Goal: Task Accomplishment & Management: Use online tool/utility

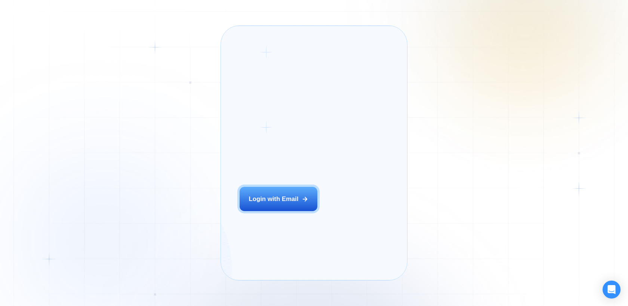
click at [276, 205] on button "Login with Email" at bounding box center [279, 199] width 78 height 24
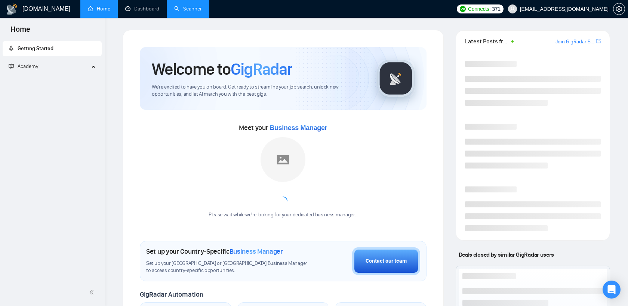
click at [181, 12] on link "Scanner" at bounding box center [188, 9] width 28 height 6
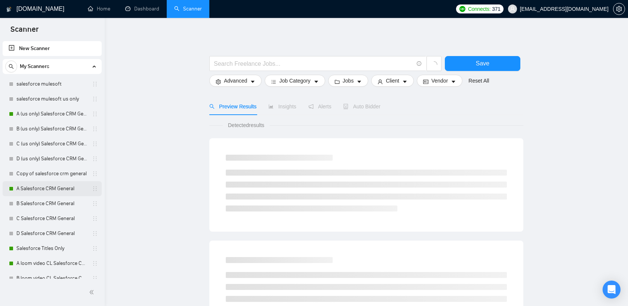
scroll to position [231, 0]
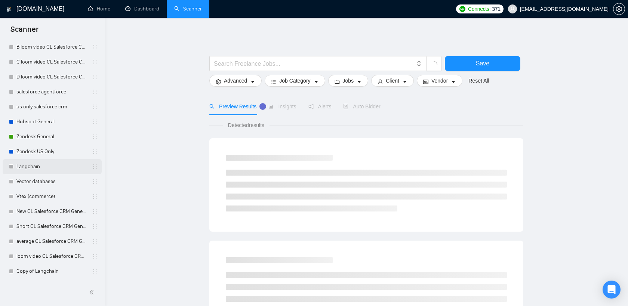
click at [40, 169] on link "Langchain" at bounding box center [51, 166] width 71 height 15
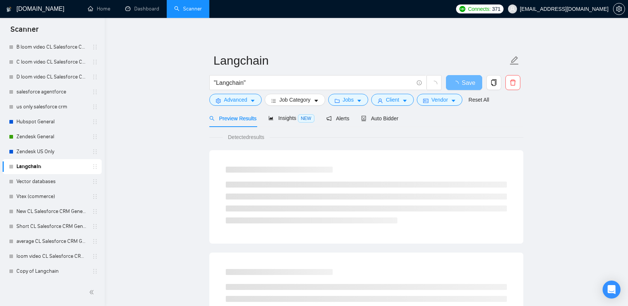
click at [406, 116] on div "Preview Results Insights NEW Alerts Auto Bidder" at bounding box center [366, 119] width 314 height 18
drag, startPoint x: 392, startPoint y: 115, endPoint x: 188, endPoint y: 243, distance: 240.5
click at [392, 115] on span "Auto Bidder" at bounding box center [379, 118] width 37 height 6
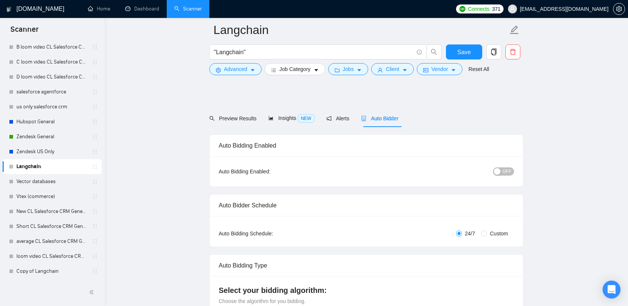
scroll to position [312, 0]
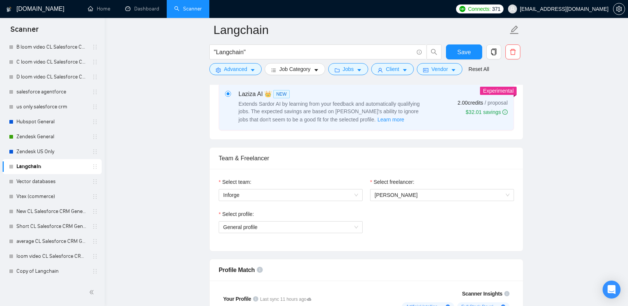
click at [237, 218] on span "Select profile:" at bounding box center [238, 214] width 32 height 8
click at [237, 222] on input "Select profile:" at bounding box center [288, 227] width 130 height 11
click at [237, 225] on span "General profile" at bounding box center [290, 227] width 135 height 11
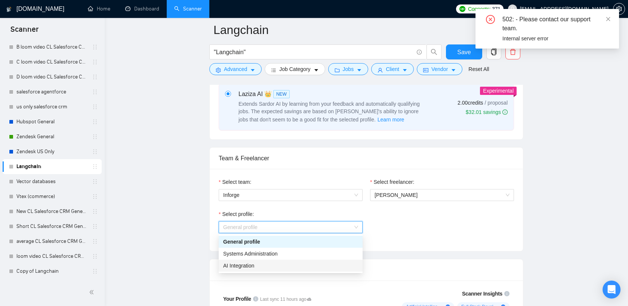
click at [265, 265] on div "AI Integration" at bounding box center [290, 266] width 135 height 8
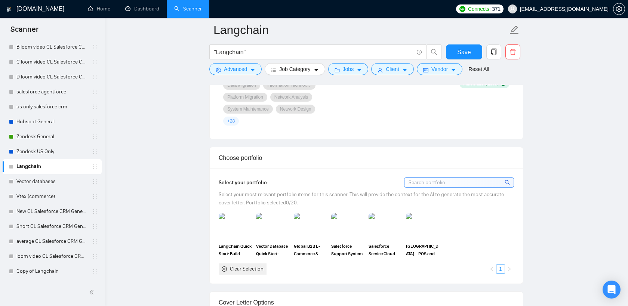
scroll to position [633, 0]
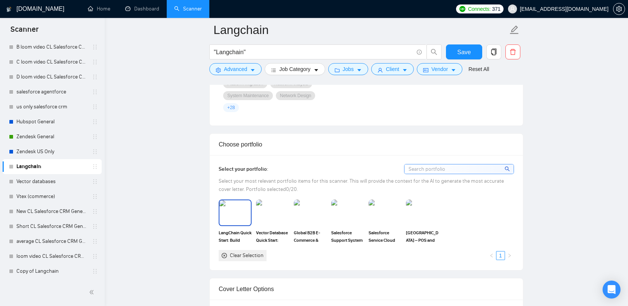
click at [230, 214] on img at bounding box center [234, 212] width 31 height 25
click at [266, 219] on img at bounding box center [272, 212] width 31 height 25
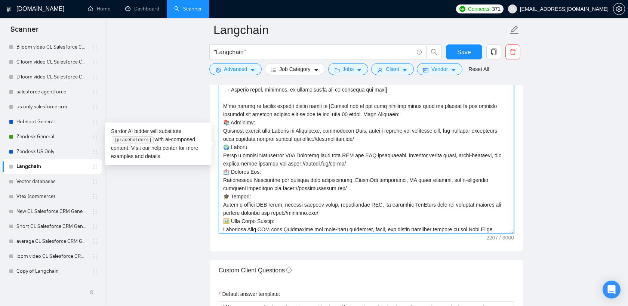
scroll to position [140, 0]
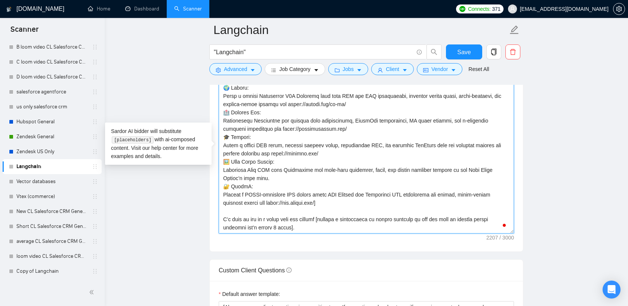
drag, startPoint x: 220, startPoint y: 104, endPoint x: 353, endPoint y: 200, distance: 164.4
click at [353, 200] on textarea "Cover letter template:" at bounding box center [366, 149] width 295 height 168
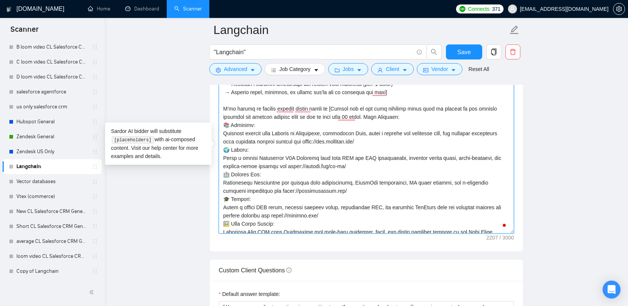
click at [297, 131] on textarea "Cover letter template:" at bounding box center [366, 149] width 295 height 168
drag, startPoint x: 324, startPoint y: 142, endPoint x: 221, endPoint y: 134, distance: 103.4
click at [221, 134] on textarea "Cover letter template:" at bounding box center [366, 149] width 295 height 168
paste textarea "Built a LangChain-powered chatbot and knowledge base, integrating with Jira to …"
drag, startPoint x: 261, startPoint y: 142, endPoint x: 219, endPoint y: 132, distance: 43.1
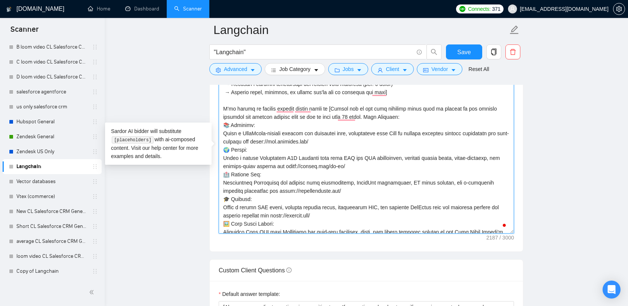
click at [219, 132] on textarea "Cover letter template:" at bounding box center [366, 149] width 295 height 168
paste textarea "Developed a LangChain-driven B2B commerce assistant with CPQ logic, SAP data in…"
drag, startPoint x: 284, startPoint y: 167, endPoint x: 216, endPoint y: 160, distance: 68.4
paste textarea "Implemented LangChain workflows for medical case triage, automating email parsi…"
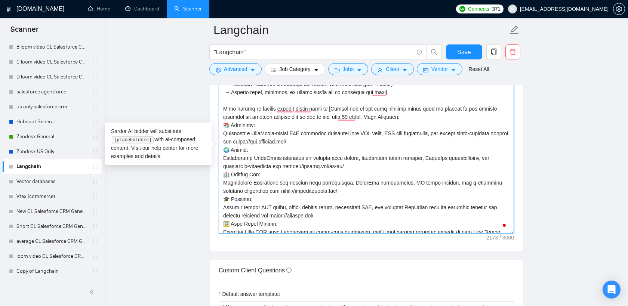
drag, startPoint x: 221, startPoint y: 183, endPoint x: 276, endPoint y: 188, distance: 54.9
click at [276, 188] on textarea "Cover letter template:" at bounding box center [366, 149] width 295 height 168
paste textarea "Used LangChain to rebuild pricing logic with dynamic CPQ prompts, restoring Net…"
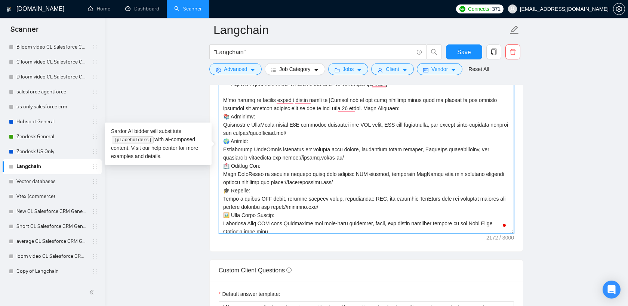
scroll to position [0, 0]
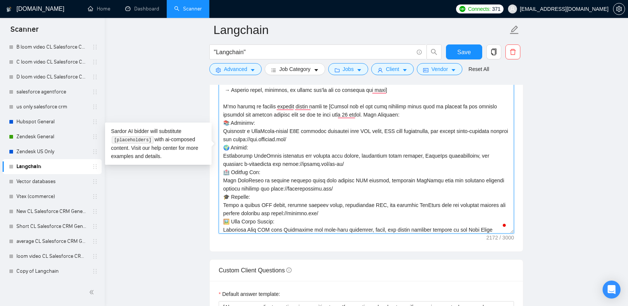
drag, startPoint x: 223, startPoint y: 154, endPoint x: 280, endPoint y: 160, distance: 57.2
click at [280, 160] on textarea "Cover letter template:" at bounding box center [366, 149] width 295 height 168
drag, startPoint x: 223, startPoint y: 179, endPoint x: 272, endPoint y: 186, distance: 49.4
click at [272, 186] on textarea "Cover letter template:" at bounding box center [366, 149] width 295 height 168
click at [221, 180] on textarea "Cover letter template:" at bounding box center [366, 149] width 295 height 168
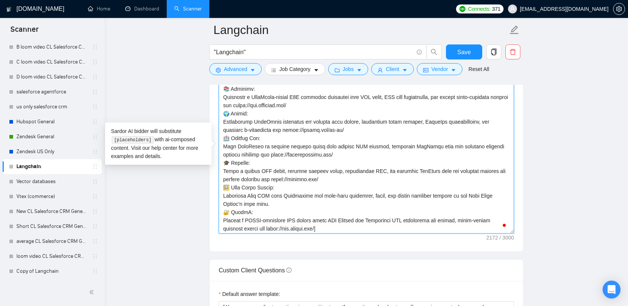
scroll to position [117, 0]
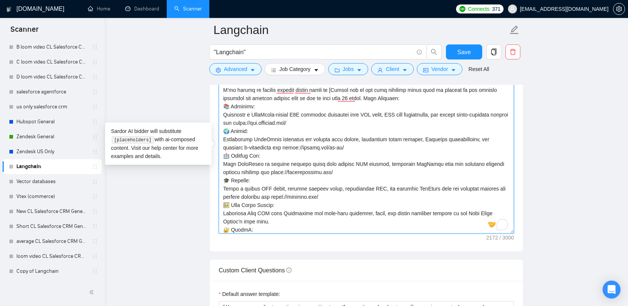
drag, startPoint x: 223, startPoint y: 164, endPoint x: 264, endPoint y: 169, distance: 40.7
click at [264, 169] on textarea "Cover letter template:" at bounding box center [366, 149] width 295 height 168
paste textarea "Implemented LangChain workflows for medical case triage, automating email parsi…"
drag, startPoint x: 222, startPoint y: 139, endPoint x: 280, endPoint y: 144, distance: 58.1
click at [280, 144] on textarea "Cover letter template:" at bounding box center [366, 149] width 295 height 168
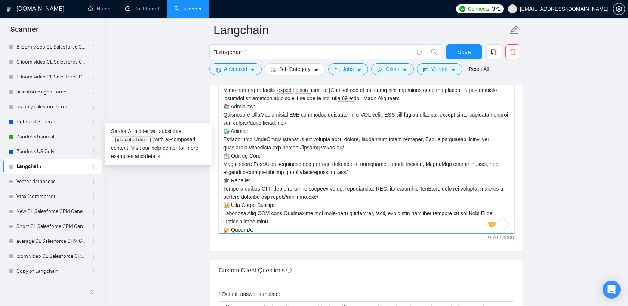
paste textarea "Developed a LangChain-driven B2B commerce assistant with CPQ logic, SAP data in…"
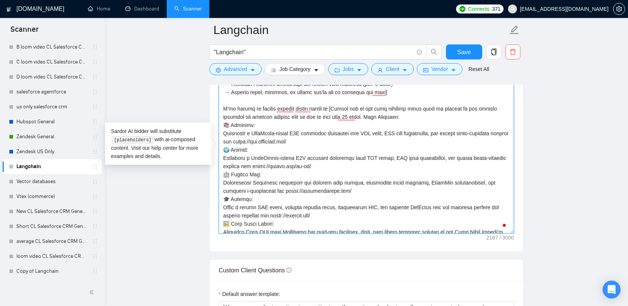
click at [265, 143] on textarea "Cover letter template:" at bounding box center [366, 149] width 295 height 168
drag, startPoint x: 265, startPoint y: 143, endPoint x: 222, endPoint y: 132, distance: 44.8
click at [222, 132] on textarea "Cover letter template:" at bounding box center [366, 149] width 295 height 168
paste textarea "Built a LangChain-powered chatbot and knowledge base, integrating with Jira to …"
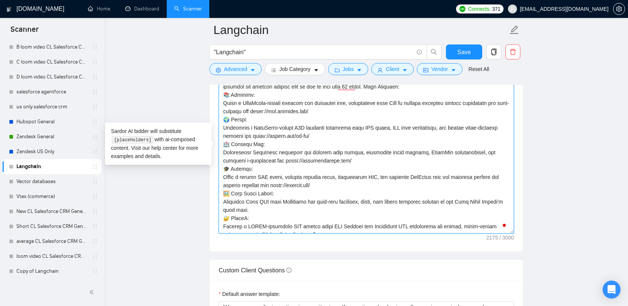
scroll to position [109, 0]
drag, startPoint x: 223, startPoint y: 175, endPoint x: 273, endPoint y: 185, distance: 50.9
click at [273, 185] on textarea "Cover letter template:" at bounding box center [366, 149] width 295 height 168
paste textarea "Used LangChain to rebuild pricing logic with dynamic CPQ prompts, restoring Net…"
drag, startPoint x: 223, startPoint y: 200, endPoint x: 273, endPoint y: 209, distance: 50.9
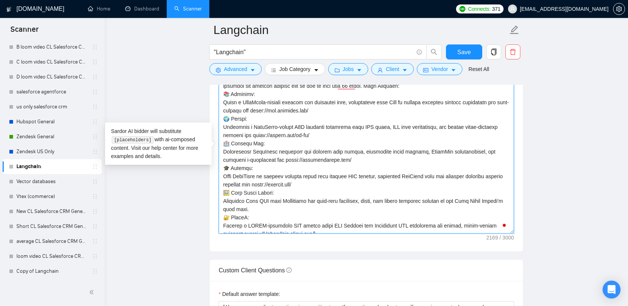
click at [273, 209] on textarea "Cover letter template:" at bounding box center [366, 149] width 295 height 168
paste textarea "through LangChain agents for real-time inventory sync, sales tracking, and memb…"
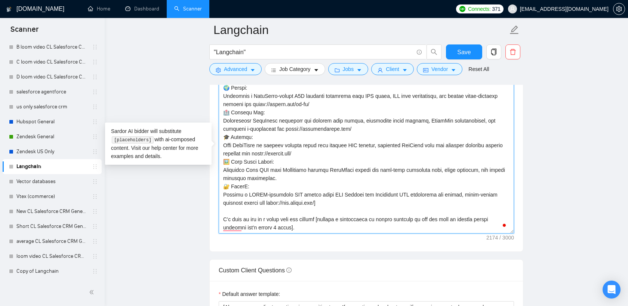
drag, startPoint x: 223, startPoint y: 193, endPoint x: 265, endPoint y: 201, distance: 43.0
click at [265, 201] on textarea "Cover letter template:" at bounding box center [366, 149] width 295 height 168
paste textarea "LangChain SSO system using AWS Cognito for secure, multi-tenant access and API …"
type textarea "[Lore ips dolors ametc adipis, elitseddo eiu tempor incidid, utlabo 919 etdolor…"
click at [543, 181] on main "Langchain "Langchain" Save Advanced Job Category Jobs Client Vendor Reset All P…" at bounding box center [366, 162] width 499 height 2039
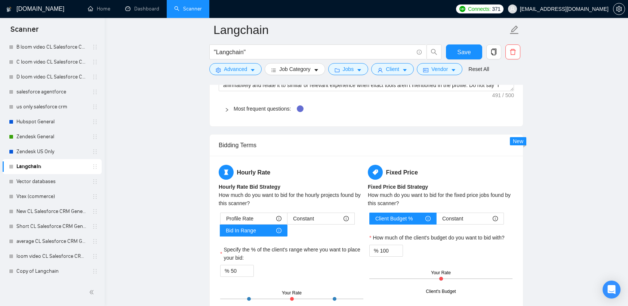
scroll to position [1117, 0]
click at [257, 104] on div "Most frequent questions:" at bounding box center [366, 109] width 295 height 17
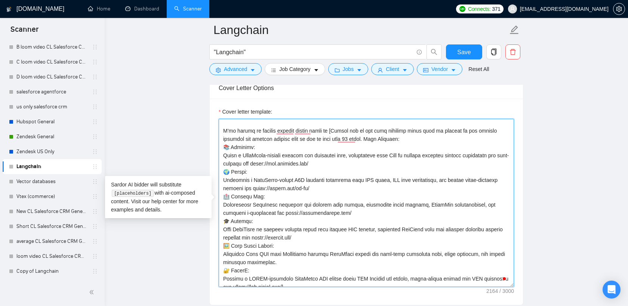
scroll to position [140, 0]
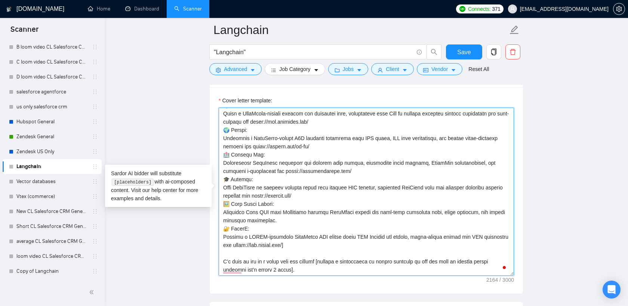
drag, startPoint x: 224, startPoint y: 147, endPoint x: 342, endPoint y: 249, distance: 155.3
click at [342, 249] on textarea "Cover letter template:" at bounding box center [366, 192] width 295 height 168
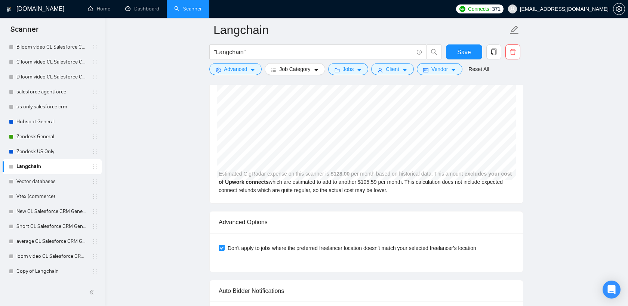
drag, startPoint x: 226, startPoint y: 146, endPoint x: 361, endPoint y: 181, distance: 139.1
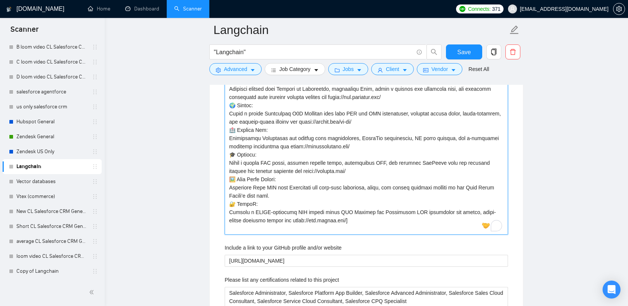
paste projects "📚 Booknook: Built a LangChain-powered chatbot and knowledge base, integrating w…"
type projects "📚 Booknook: Built a LangChain-powered chatbot and knowledge base, integrating w…"
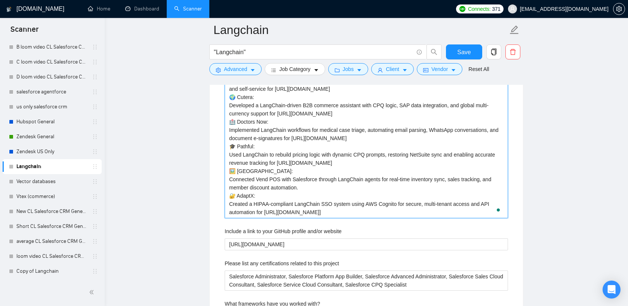
type projects "📚 Booknook: Built a LangChain-powered chatbot and knowledge base, integrating w…"
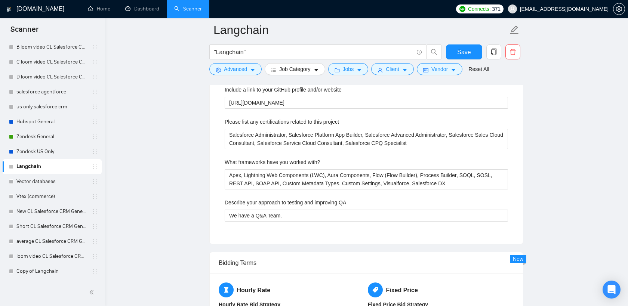
scroll to position [1326, 0]
type projects "📚 Booknook: Built a LangChain-powered chatbot and knowledge base, integrating w…"
click at [287, 124] on label "Please list any certifications related to this project" at bounding box center [282, 121] width 114 height 8
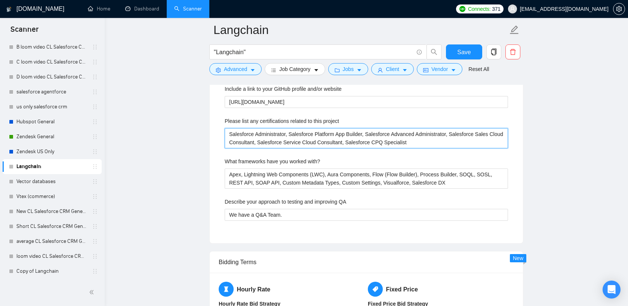
click at [287, 128] on project "Salesforce Administrator, Salesforce Platform App Builder, Salesforce Advanced …" at bounding box center [366, 138] width 283 height 20
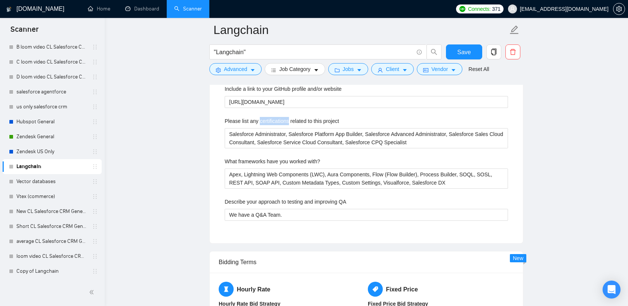
click at [287, 124] on label "Please list any certifications related to this project" at bounding box center [282, 121] width 114 height 8
click at [287, 128] on project "Salesforce Administrator, Salesforce Platform App Builder, Salesforce Advanced …" at bounding box center [366, 138] width 283 height 20
click at [287, 124] on label "Please list any certifications related to this project" at bounding box center [282, 121] width 114 height 8
click at [287, 128] on project "Salesforce Administrator, Salesforce Platform App Builder, Salesforce Advanced …" at bounding box center [366, 138] width 283 height 20
copy label "Please list any certifications related to this project"
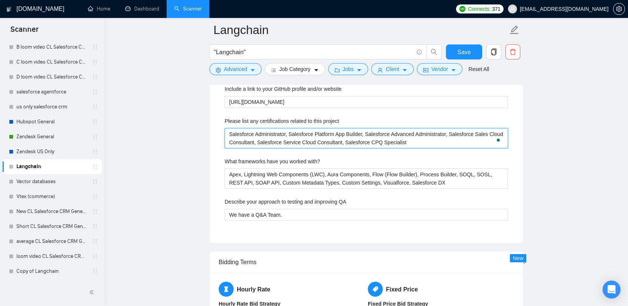
click at [261, 132] on project "Salesforce Administrator, Salesforce Platform App Builder, Salesforce Advanced …" at bounding box center [366, 138] width 283 height 20
paste project "LangChain Developer Certification, OpenAI Developer Certification, Google Cloud…"
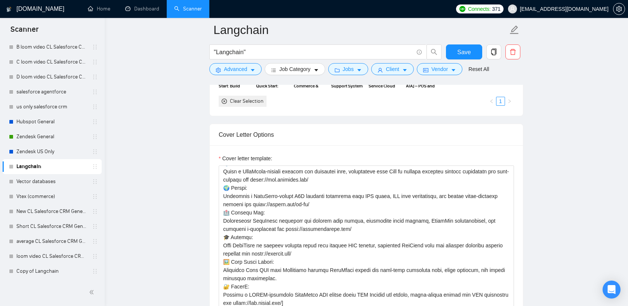
scroll to position [726, 0]
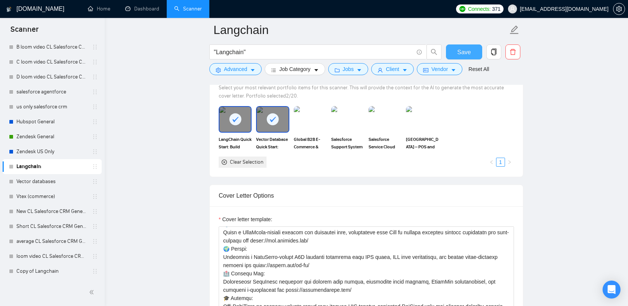
type project "LangChain Developer Certification, OpenAI Developer Certification, Google Cloud…"
click at [461, 54] on span "Save" at bounding box center [463, 51] width 13 height 9
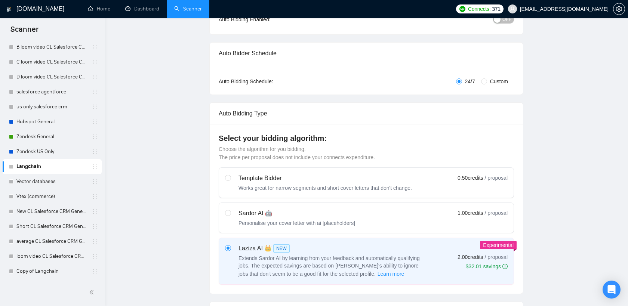
scroll to position [0, 0]
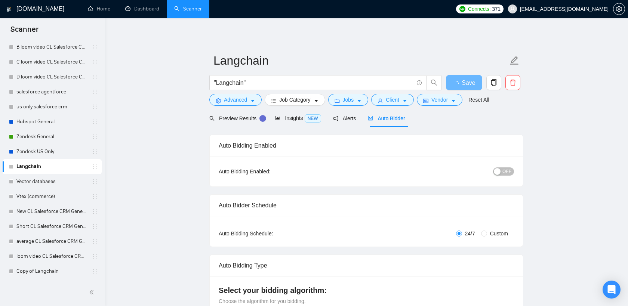
click at [497, 168] on div "button" at bounding box center [497, 171] width 7 height 7
click at [458, 84] on span "Save" at bounding box center [463, 82] width 13 height 9
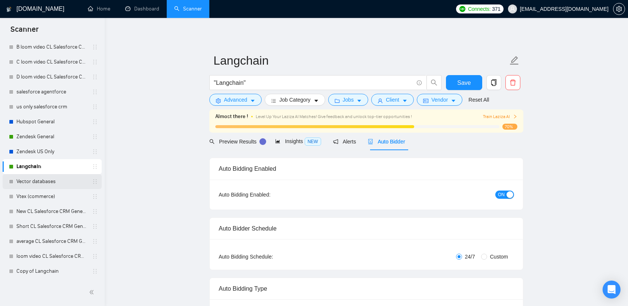
click at [40, 182] on link "Vector databases" at bounding box center [51, 181] width 71 height 15
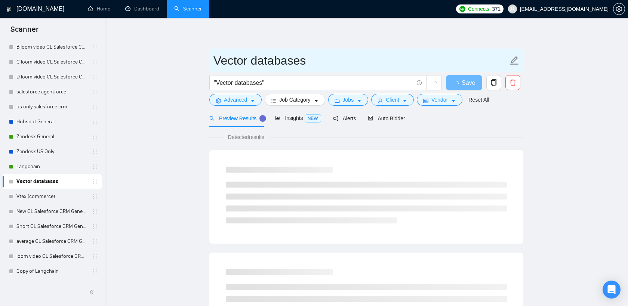
click at [246, 59] on input "Vector databases" at bounding box center [360, 60] width 294 height 19
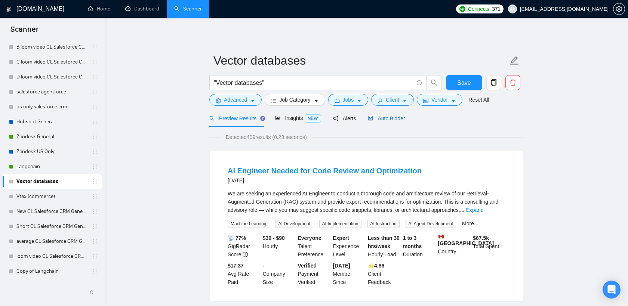
click at [386, 120] on span "Auto Bidder" at bounding box center [386, 118] width 37 height 6
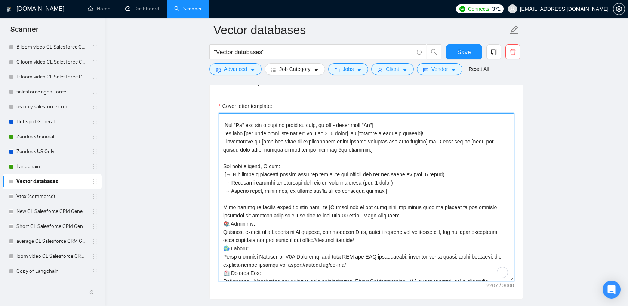
scroll to position [27, 0]
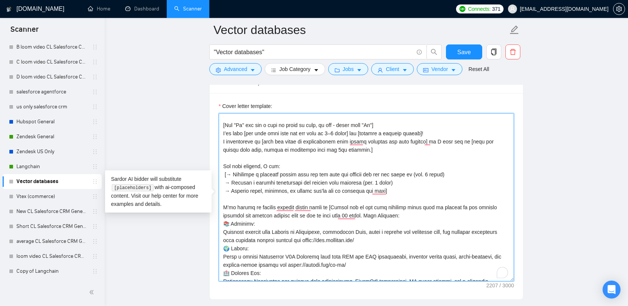
drag, startPoint x: 317, startPoint y: 240, endPoint x: 218, endPoint y: 230, distance: 99.2
click at [219, 230] on textarea "Cover letter template:" at bounding box center [366, 197] width 295 height 168
paste textarea "ntegrated a vector database with LangChain to enhance the chatbot’s semantic se…"
drag, startPoint x: 223, startPoint y: 256, endPoint x: 284, endPoint y: 263, distance: 61.3
click at [284, 263] on textarea "Cover letter template:" at bounding box center [366, 197] width 295 height 168
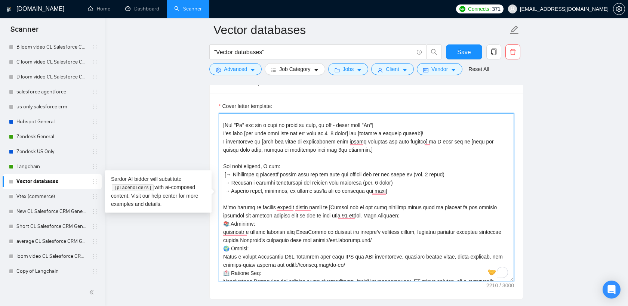
paste textarea "vector-powered product catalog search, using embeddings for multi-language, mul…"
click at [223, 257] on textarea "Cover letter template:" at bounding box center [366, 197] width 295 height 168
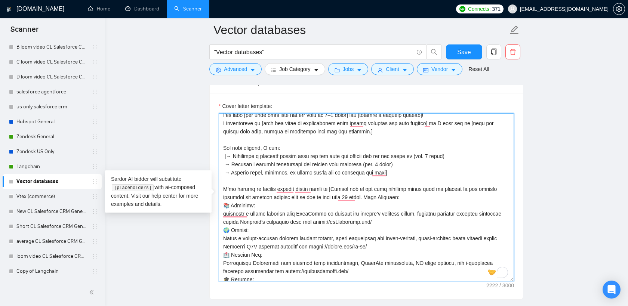
scroll to position [78, 0]
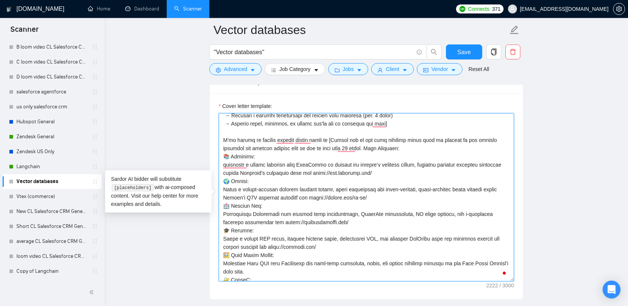
drag, startPoint x: 223, startPoint y: 214, endPoint x: 276, endPoint y: 220, distance: 53.8
click at [276, 220] on textarea "Cover letter template:" at bounding box center [366, 197] width 295 height 168
paste textarea "a vector database for secure patient record retrieval, powering AI-driven triag…"
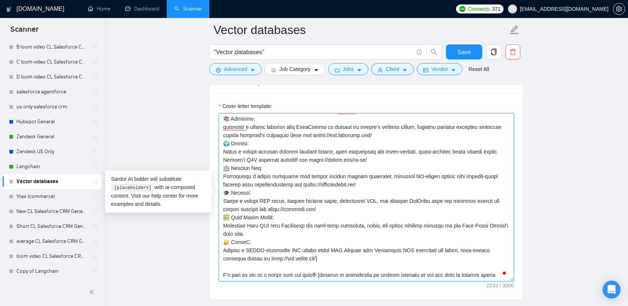
scroll to position [138, 0]
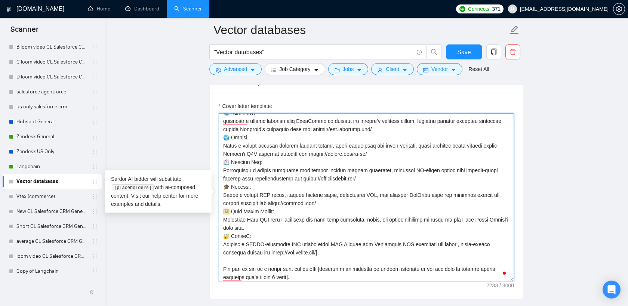
drag, startPoint x: 223, startPoint y: 195, endPoint x: 273, endPoint y: 200, distance: 50.3
click at [273, 200] on textarea "Cover letter template:" at bounding box center [366, 197] width 295 height 168
paste textarea "Deployed a vector search engine to optimize CPQ pricing lookups, embedding prod…"
drag, startPoint x: 222, startPoint y: 219, endPoint x: 280, endPoint y: 225, distance: 58.2
click at [280, 225] on textarea "Cover letter template:" at bounding box center [366, 197] width 295 height 168
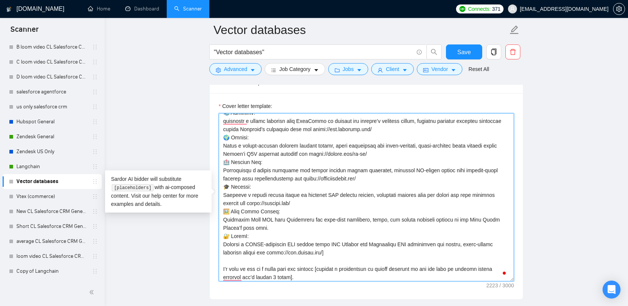
paste textarea "reated a vector-driven recommendation engine, linking inventory with customer p…"
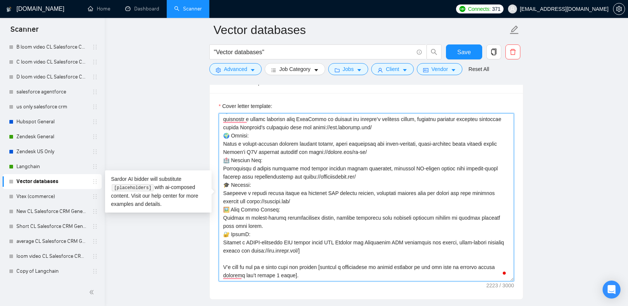
drag, startPoint x: 223, startPoint y: 241, endPoint x: 265, endPoint y: 253, distance: 43.6
click at [264, 253] on textarea "Cover letter template:" at bounding box center [366, 197] width 295 height 168
paste textarea "Designed a HIPAA-compliant vector store to manage embeddings for secure, multi-…"
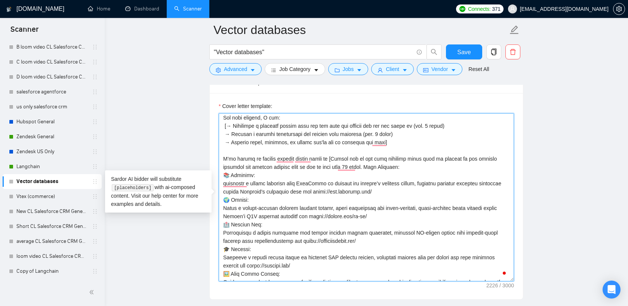
scroll to position [0, 0]
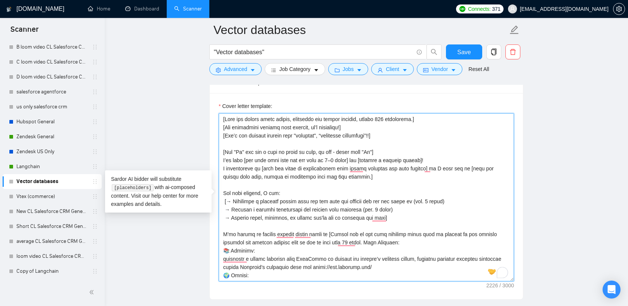
drag, startPoint x: 355, startPoint y: 252, endPoint x: 219, endPoint y: 250, distance: 135.7
click at [219, 250] on textarea "Cover letter template:" at bounding box center [366, 197] width 295 height 168
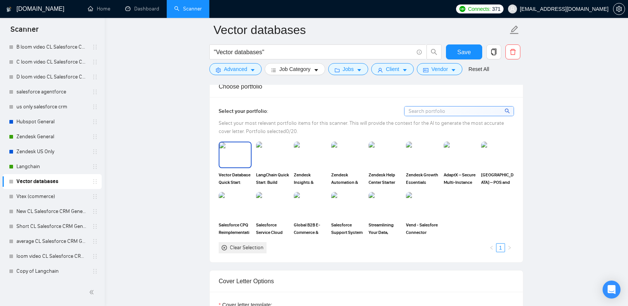
type textarea "[Lore ips dolors ametc adipis, elitseddo eiu tempor incidid, utlabo 919 etdolor…"
click at [237, 162] on img at bounding box center [234, 154] width 31 height 25
click at [272, 162] on img at bounding box center [272, 154] width 31 height 25
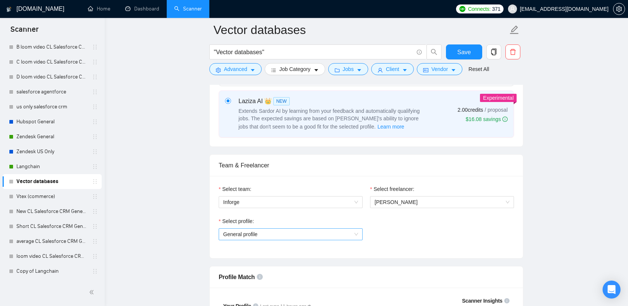
click at [236, 234] on span "General profile" at bounding box center [290, 234] width 135 height 11
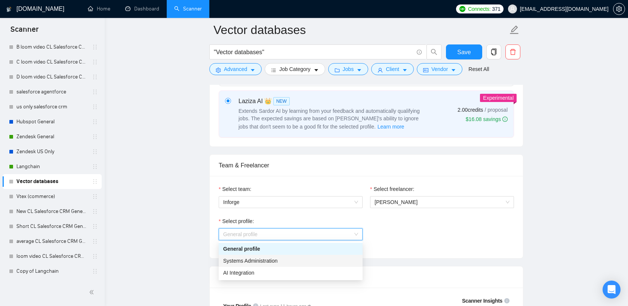
click at [239, 270] on span "AI Integration" at bounding box center [238, 273] width 31 height 6
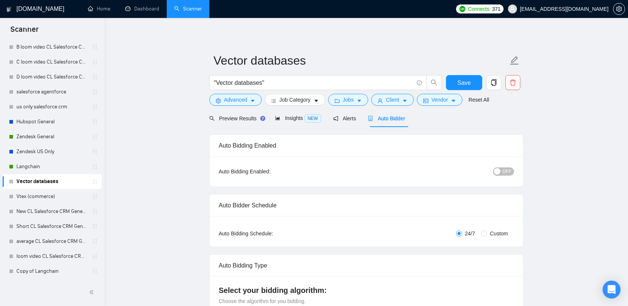
click at [500, 171] on div "button" at bounding box center [497, 171] width 7 height 7
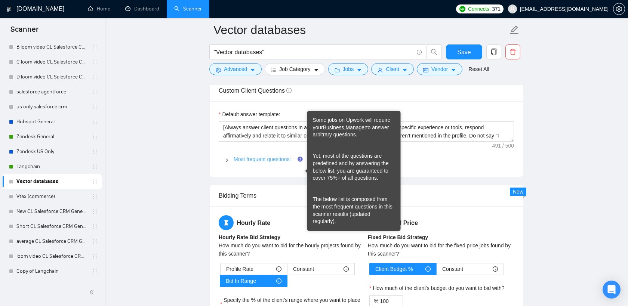
click at [281, 162] on link "Most frequent questions:" at bounding box center [262, 159] width 57 height 6
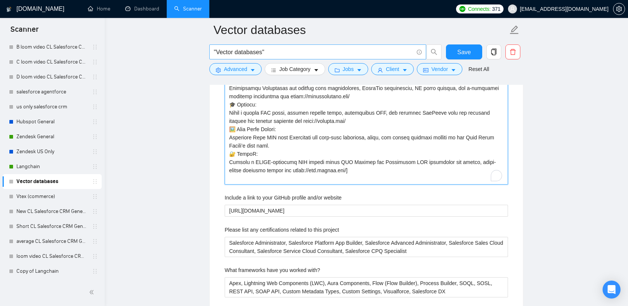
drag, startPoint x: 364, startPoint y: 187, endPoint x: 278, endPoint y: 55, distance: 156.9
click at [280, 58] on div "Vector databases "Vector databases" Save Advanced Job Category Jobs Client Vend…" at bounding box center [366, 79] width 314 height 2518
type projects "[Past Projects: 📚 Booknook: Migrated support from Zendesk to Salesforce, integr…"
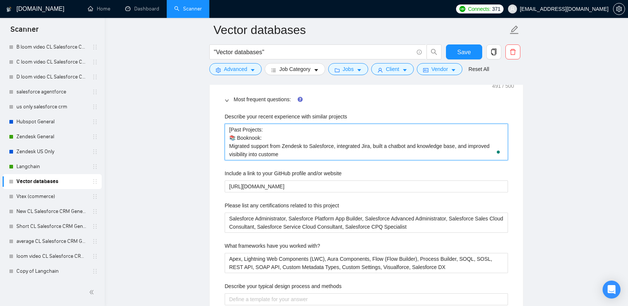
drag, startPoint x: 286, startPoint y: 164, endPoint x: 235, endPoint y: 146, distance: 54.1
click at [237, 148] on projects "[Past Projects: 📚 Booknook: Migrated support from Zendesk to Salesforce, integr…" at bounding box center [366, 142] width 283 height 37
type projects "[Past Projects: 📚"
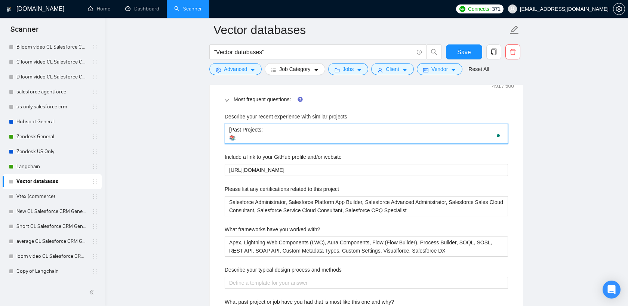
type projects "[Past Projects: 📚"
type projects "[Past Projects:"
paste projects "📚 Loremips: dolorsita c adipis elitsedd eius TempOrinc ut laboree dol magnaal’e…"
type projects "[Lore Ipsumdol: 📚 Sitametc: adipiscin e seddoe temporin utla EtdoLorem al enima…"
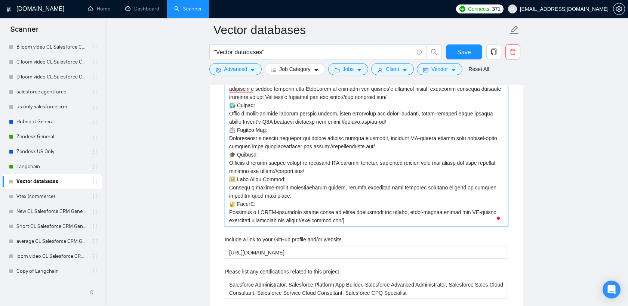
scroll to position [1158, 0]
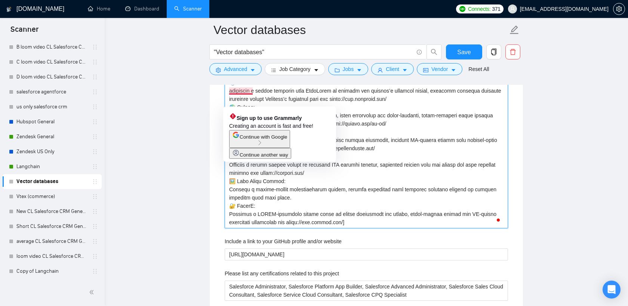
click at [229, 102] on projects "Describe your recent experience with similar projects" at bounding box center [366, 148] width 283 height 160
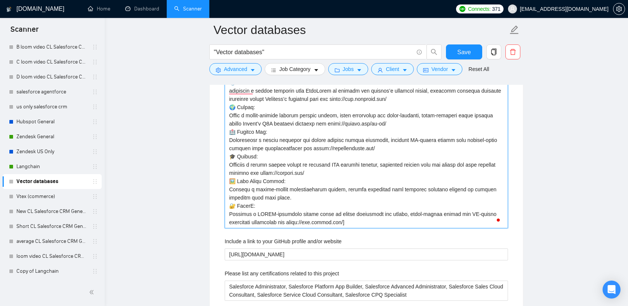
type projects "[Lore Ipsumdol: 📚 Sitametc: adipiscing e seddoe temporin utla EtdoLorem al enim…"
type projects "[Lore Ipsumdol: 📚 Sitametc: adipiscin e seddoe temporin utla EtdoLorem al enima…"
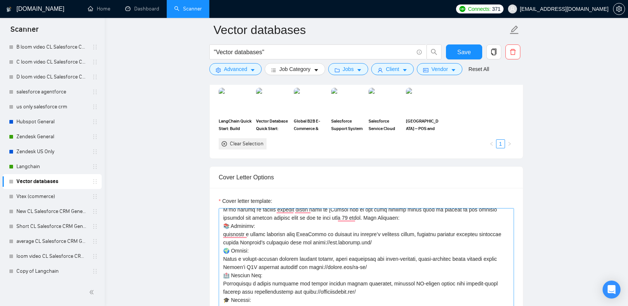
type projects "[Lore Ipsumdol: 📚 Sitametc: Adipiscing e seddoe temporin utla EtdoLorem al enim…"
click at [223, 249] on textarea "Cover letter template:" at bounding box center [366, 292] width 295 height 168
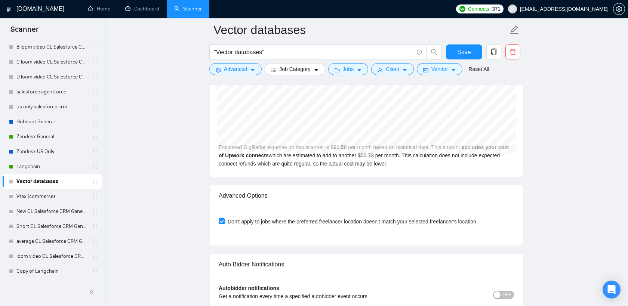
type textarea "[Lore ips dolors ametc adipis, elitseddo eiu tempor incidid, utlabo 919 etdolor…"
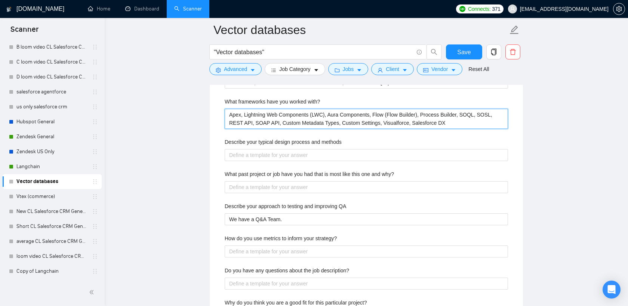
click at [261, 129] on with\? "Apex, Lightning Web Components (LWC), Aura Components, Flow (Flow Builder), Pro…" at bounding box center [366, 119] width 283 height 20
paste with\? "Pinecone Vector Database Certification, Weaviate Academy Certification, Milvus …"
type with\? "Pinecone Vector Database Certification, Weaviate Academy Certification, Milvus …"
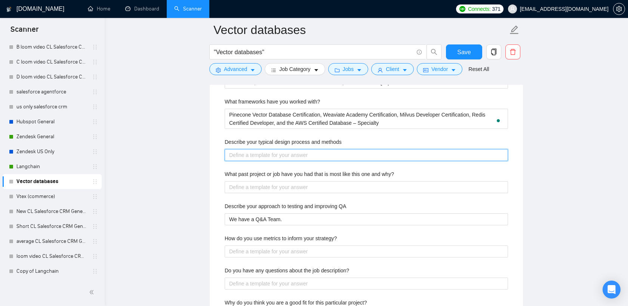
click at [262, 161] on methods "Describe your typical design process and methods" at bounding box center [366, 155] width 283 height 12
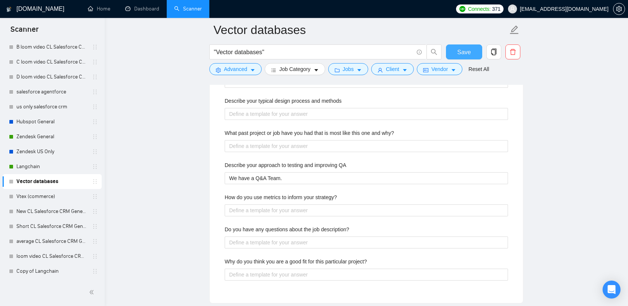
click at [460, 52] on span "Save" at bounding box center [463, 51] width 13 height 9
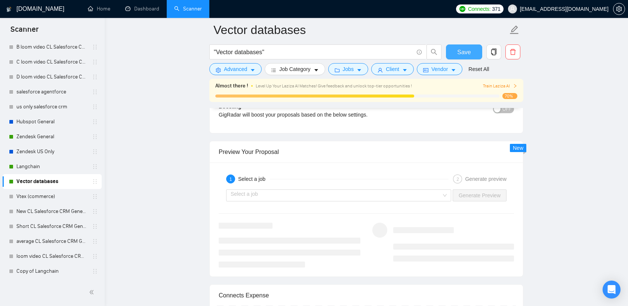
scroll to position [1380, 0]
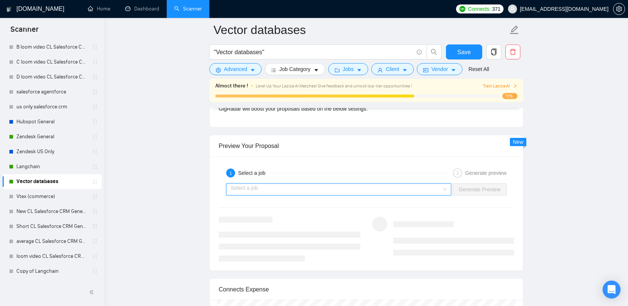
click at [278, 195] on input "search" at bounding box center [336, 189] width 211 height 11
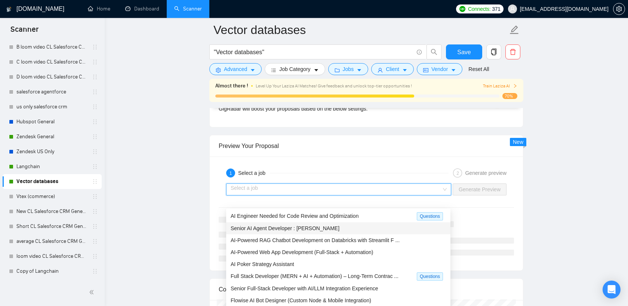
click at [282, 230] on span "Senior AI Agent Developer : [PERSON_NAME]" at bounding box center [285, 228] width 109 height 6
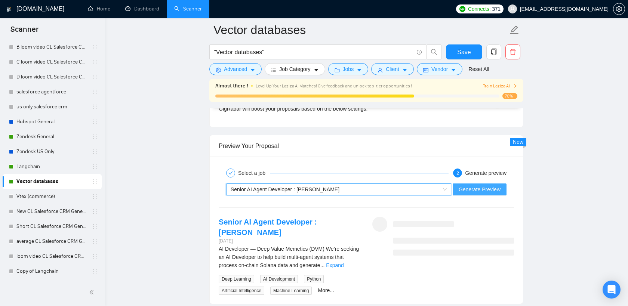
click at [490, 194] on span "Generate Preview" at bounding box center [480, 189] width 42 height 8
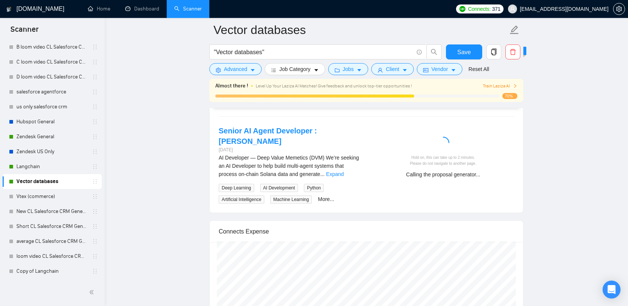
scroll to position [1476, 0]
